Goal: Task Accomplishment & Management: Complete application form

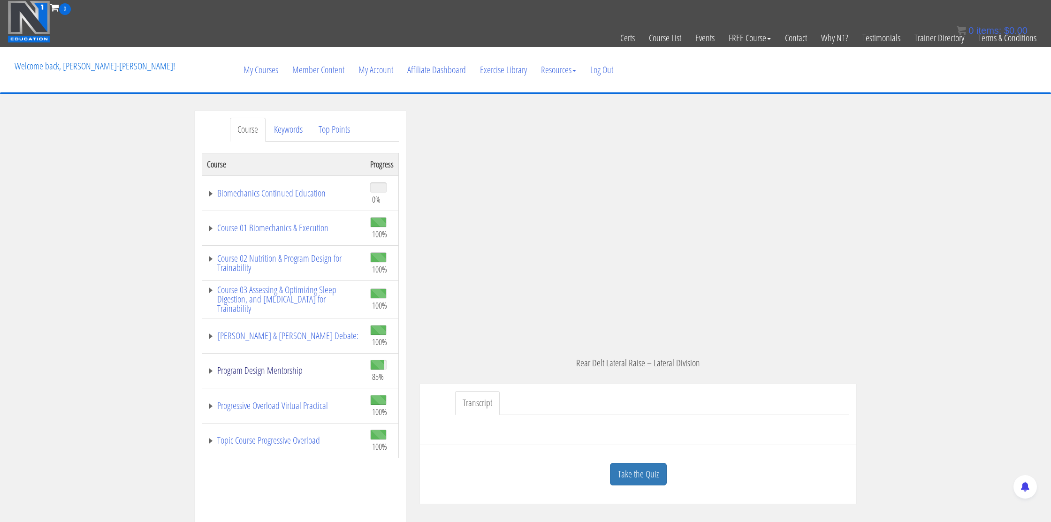
click at [259, 368] on link "Program Design Mentorship" at bounding box center [284, 370] width 154 height 9
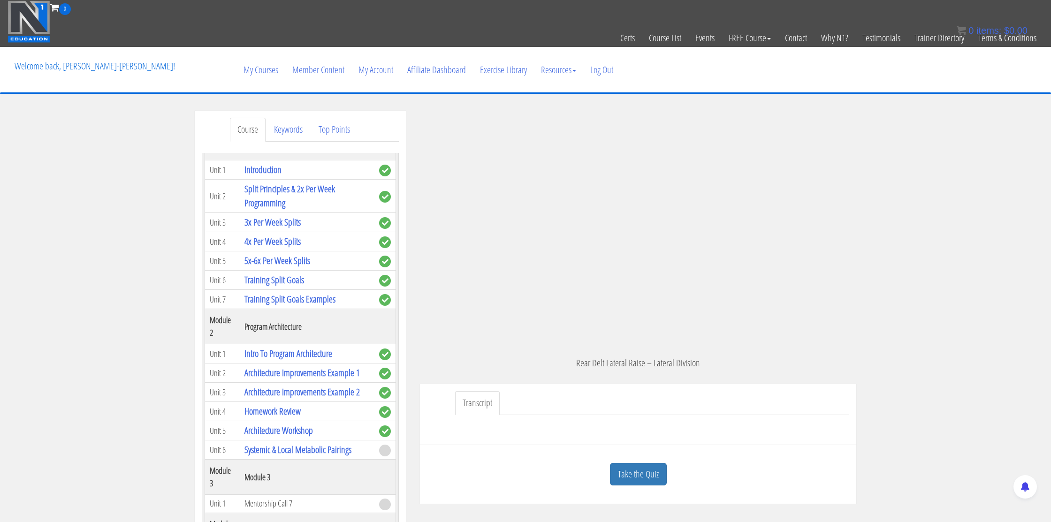
scroll to position [292, 0]
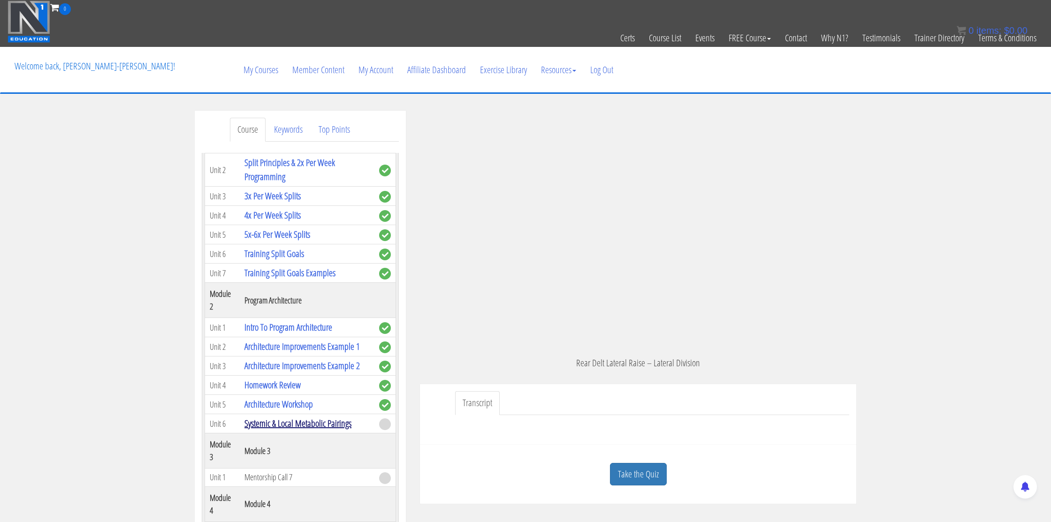
click at [279, 418] on link "Systemic & Local Metabolic Pairings" at bounding box center [297, 423] width 107 height 13
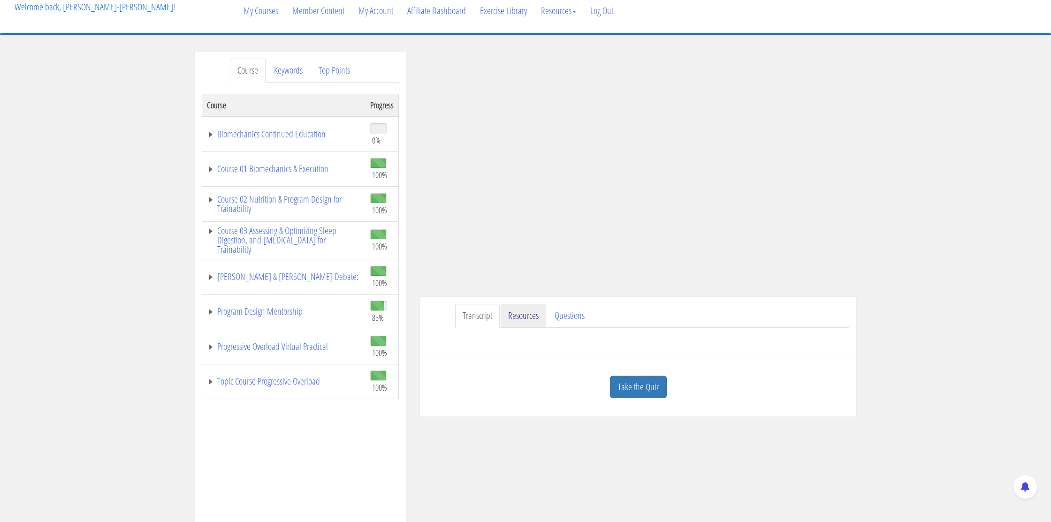
scroll to position [60, 0]
click at [633, 396] on link "Take the Quiz" at bounding box center [638, 386] width 57 height 23
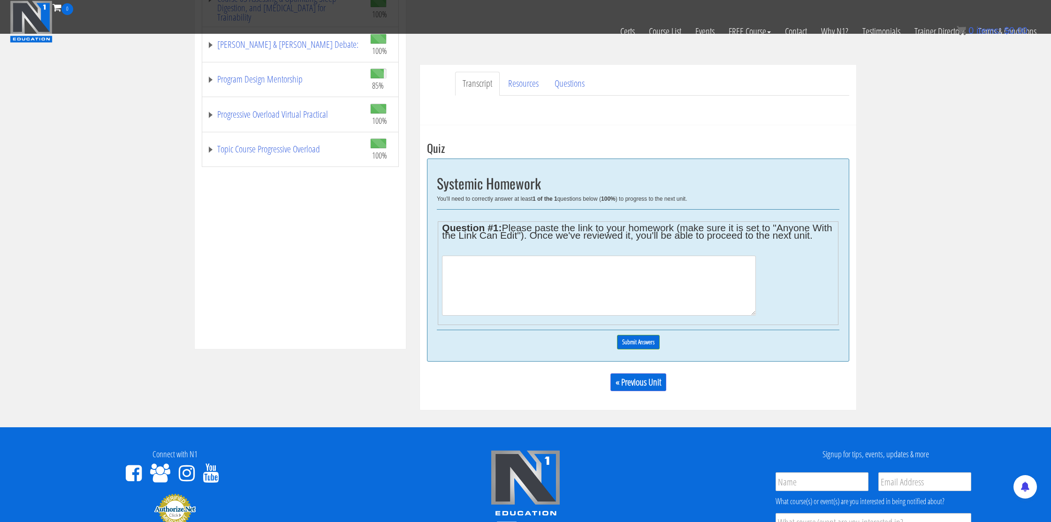
scroll to position [245, 0]
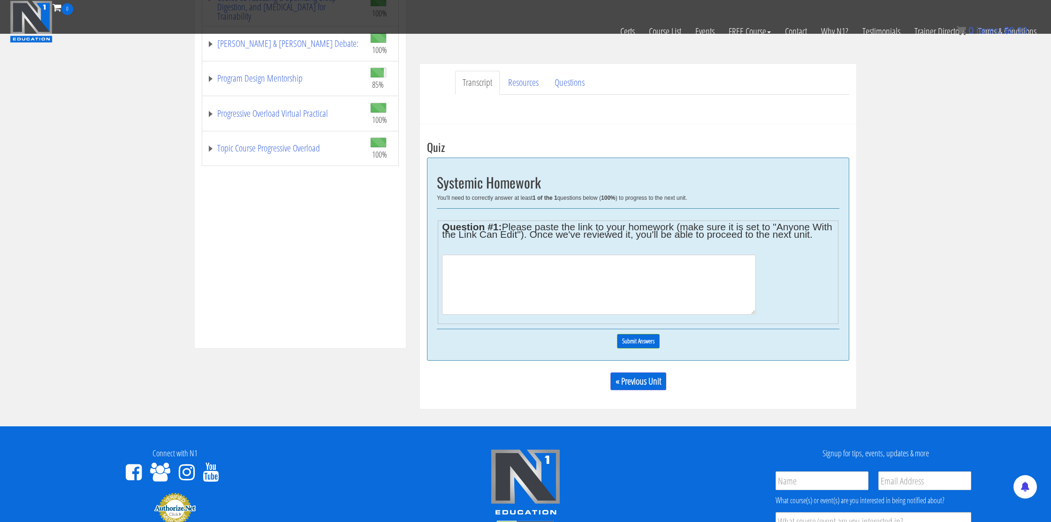
click at [466, 281] on textarea at bounding box center [598, 285] width 313 height 60
paste textarea "https://docs.google.com/spreadsheets/d/1hNcFL4UtkgKPWy4k1Z0n6pJE_NjTj3P85A2gUQz…"
type textarea "Hello, this is Naoto. Here is the link of the homework below. https://docs.goog…"
click at [637, 349] on input "Submit Answers" at bounding box center [638, 341] width 43 height 15
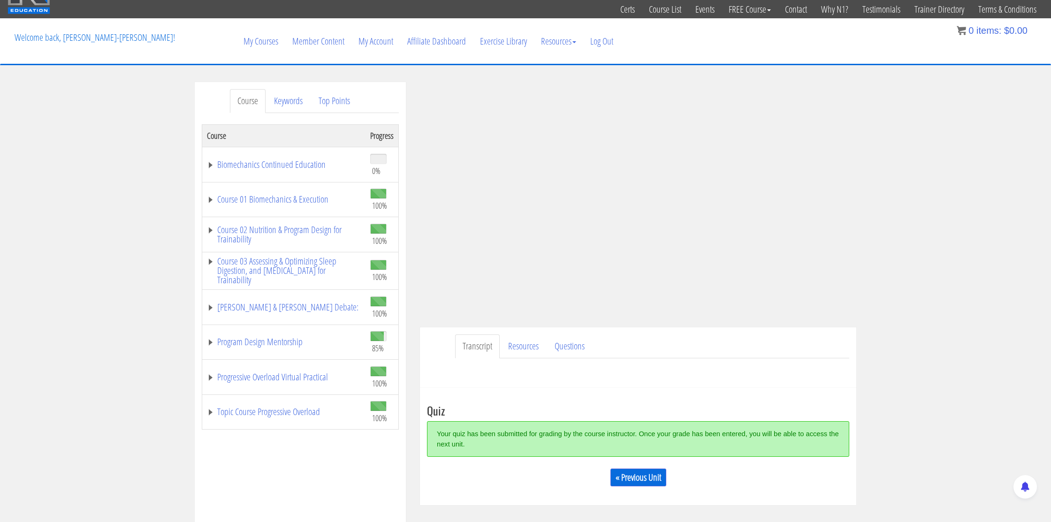
scroll to position [28, 0]
